Goal: Task Accomplishment & Management: Manage account settings

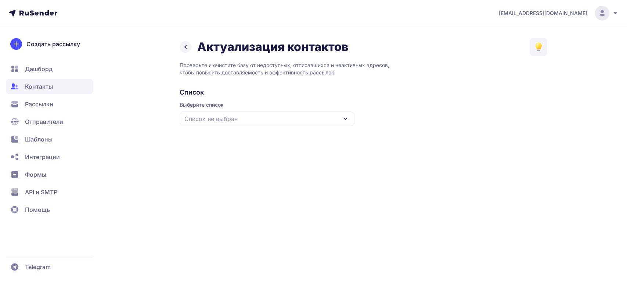
click at [326, 117] on div "Список не выбран" at bounding box center [267, 119] width 175 height 15
click at [215, 163] on div "база чистая [DATE]" at bounding box center [267, 164] width 166 height 18
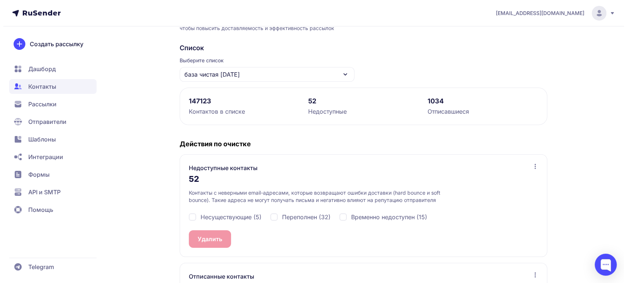
scroll to position [122, 0]
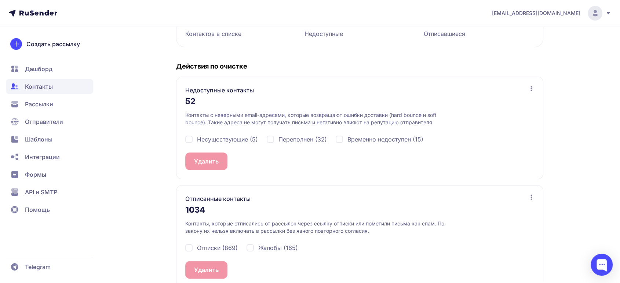
click at [191, 138] on div "Несуществующие (5)" at bounding box center [221, 139] width 73 height 9
checkbox input "true"
click at [201, 160] on button "Удалить 5" at bounding box center [208, 162] width 46 height 18
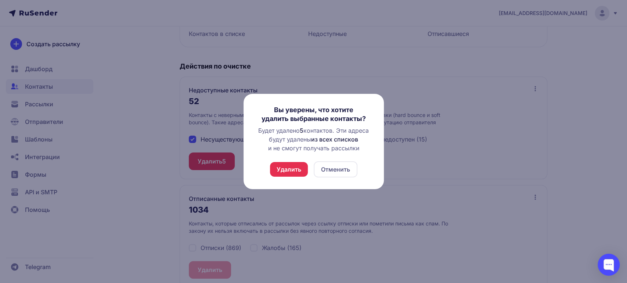
click at [295, 166] on button "Удалить" at bounding box center [289, 169] width 38 height 15
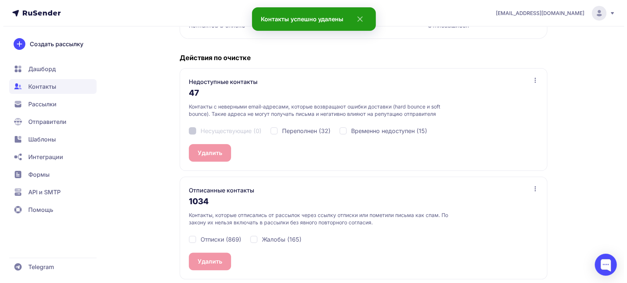
scroll to position [135, 0]
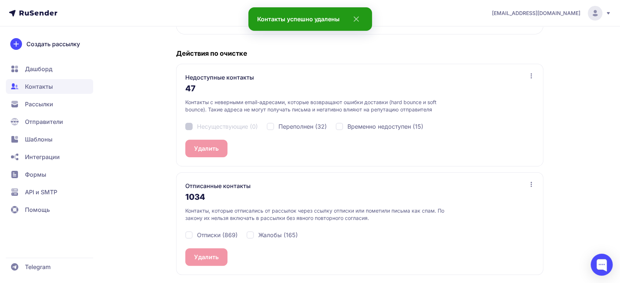
click at [191, 232] on div "Отписки (869)" at bounding box center [211, 235] width 53 height 9
checkbox input "true"
click at [250, 235] on div "Жалобы (165)" at bounding box center [272, 235] width 51 height 9
checkbox input "true"
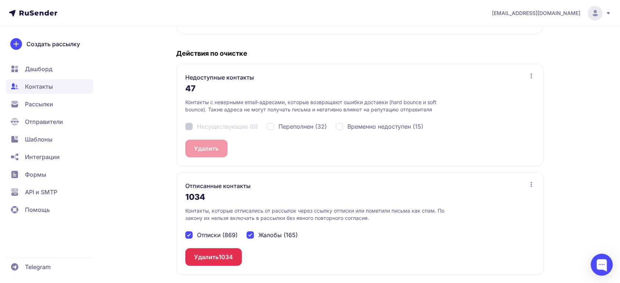
click at [206, 258] on button "Удалить 1034" at bounding box center [213, 258] width 57 height 18
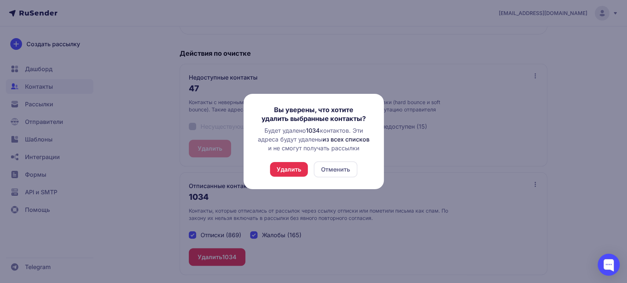
click at [296, 173] on button "Удалить" at bounding box center [289, 169] width 38 height 15
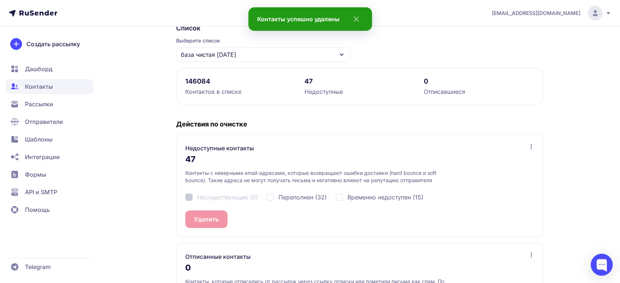
scroll to position [0, 0]
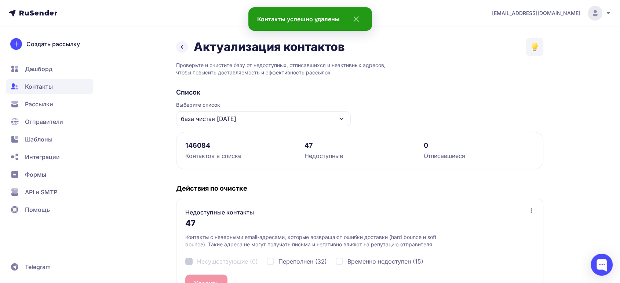
click at [48, 107] on span "Рассылки" at bounding box center [39, 104] width 28 height 9
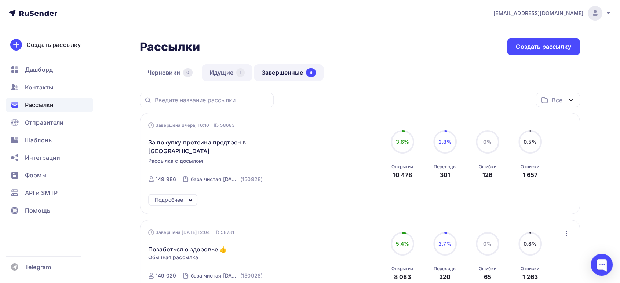
click at [221, 70] on link "Идущие 1" at bounding box center [227, 72] width 51 height 17
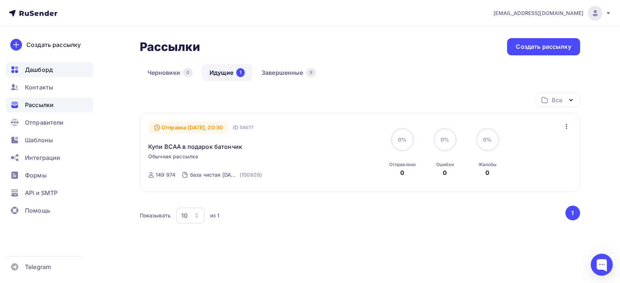
click at [45, 65] on span "Дашборд" at bounding box center [39, 69] width 28 height 9
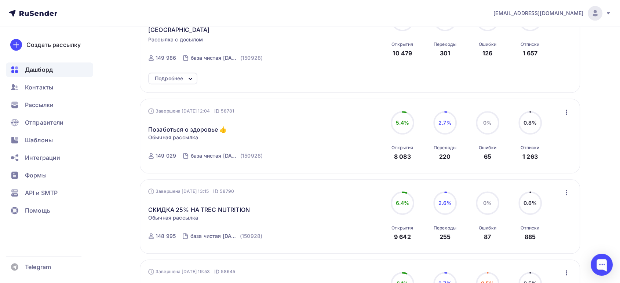
scroll to position [408, 0]
